Goal: Task Accomplishment & Management: Manage account settings

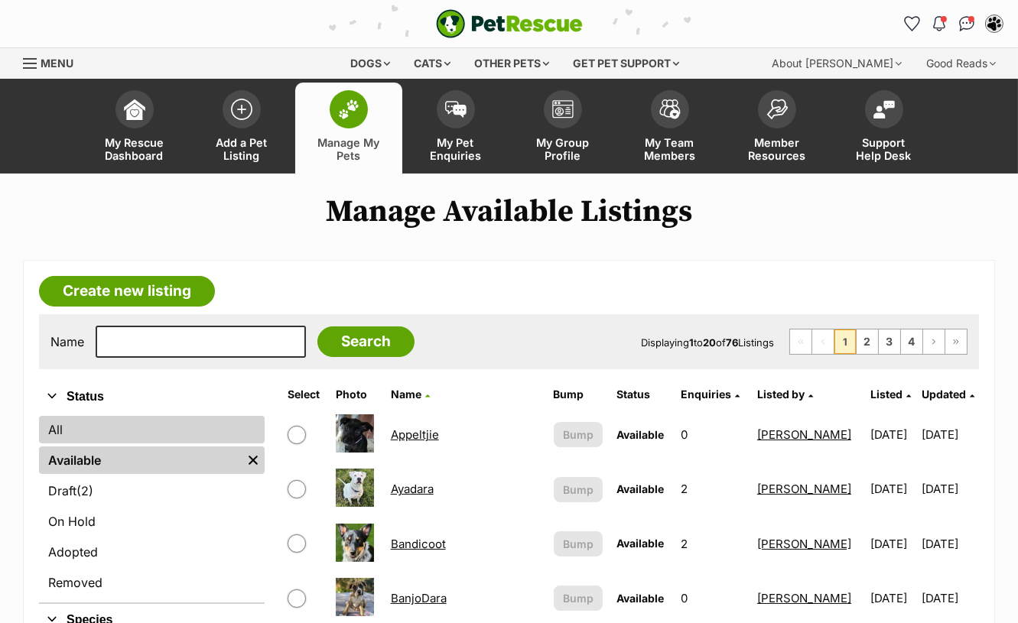
click at [82, 433] on link "All" at bounding box center [152, 430] width 226 height 28
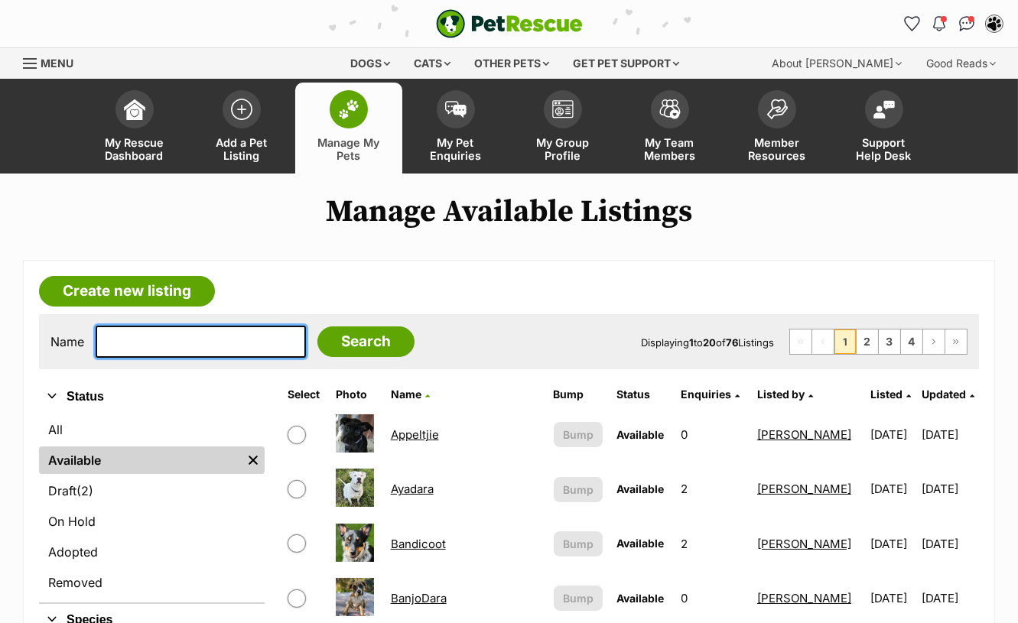
click at [127, 338] on input "text" at bounding box center [201, 342] width 210 height 32
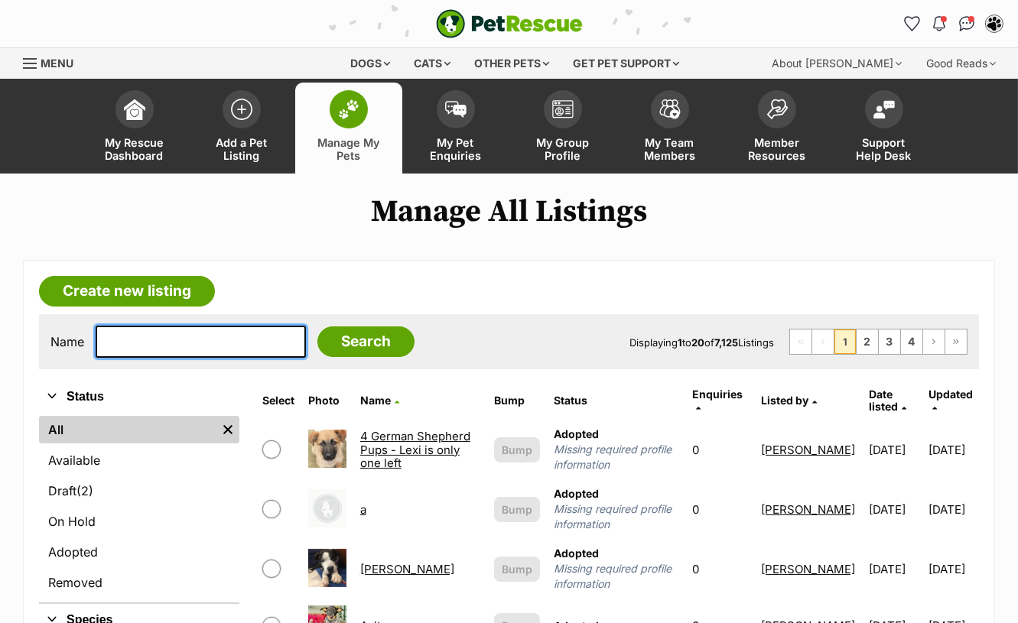
click at [139, 329] on input "text" at bounding box center [201, 342] width 210 height 32
type input "azina"
click at [317, 326] on input "Search" at bounding box center [365, 341] width 97 height 31
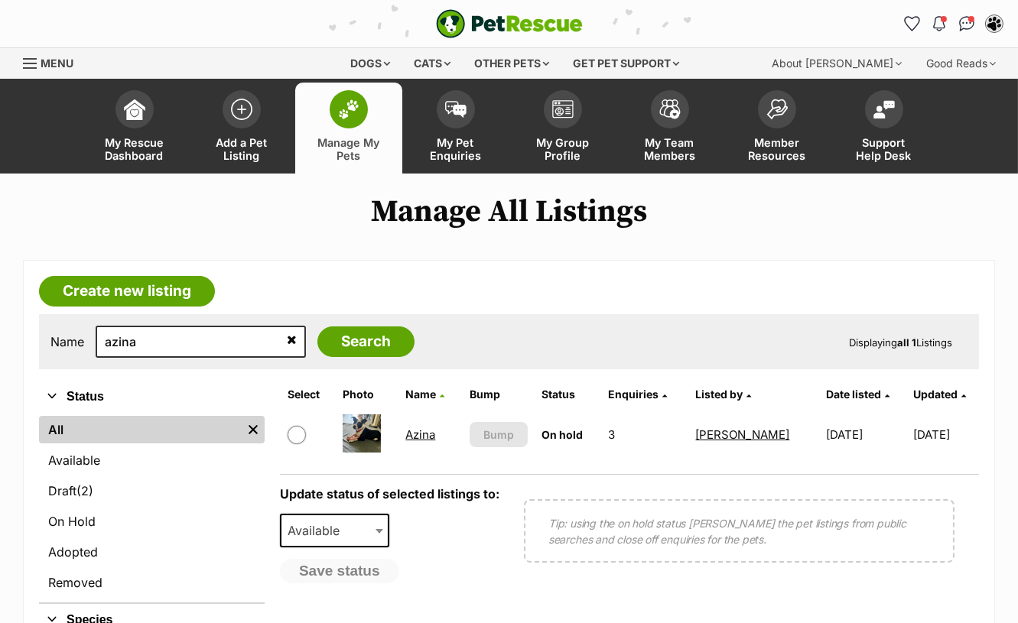
click at [297, 433] on input "checkbox" at bounding box center [296, 435] width 18 height 18
checkbox input "true"
click at [342, 570] on button "Save status" at bounding box center [340, 572] width 121 height 26
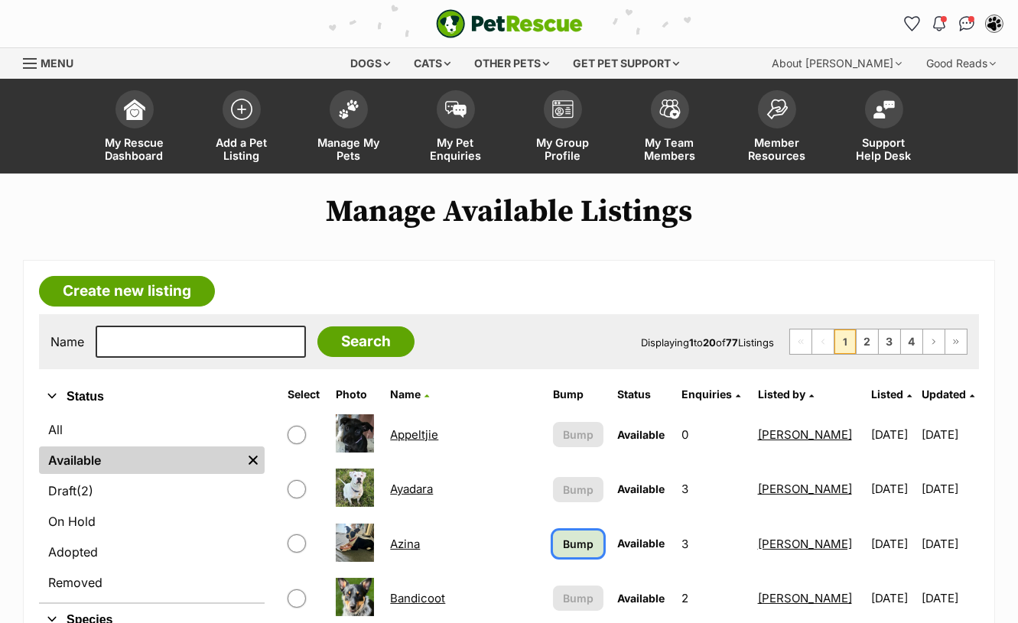
click at [553, 537] on link "Bump" at bounding box center [578, 544] width 50 height 27
